Goal: Find specific page/section: Find specific page/section

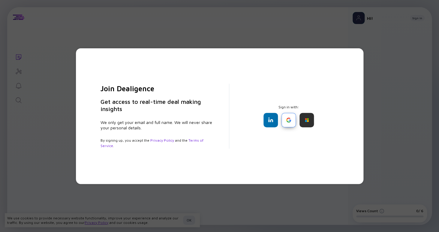
click at [291, 121] on div at bounding box center [288, 120] width 14 height 14
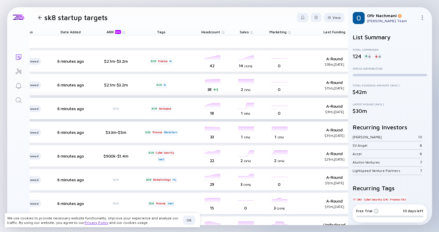
scroll to position [0, 267]
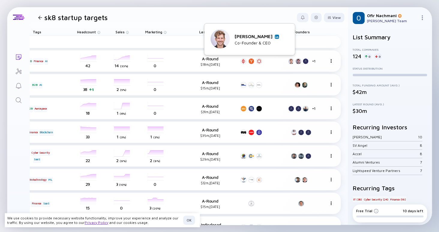
click at [275, 36] on img at bounding box center [276, 36] width 3 height 3
click at [282, 37] on img at bounding box center [283, 36] width 3 height 3
click at [292, 39] on div "[PERSON_NAME] Co-Founder / CTO" at bounding box center [271, 40] width 44 height 12
click at [292, 38] on img at bounding box center [291, 36] width 3 height 3
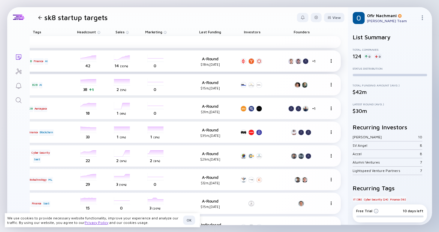
click at [314, 62] on div "+ 1" at bounding box center [312, 61] width 3 height 4
click at [308, 85] on div at bounding box center [304, 85] width 7 height 6
click at [305, 85] on div at bounding box center [304, 85] width 6 height 6
